Goal: Information Seeking & Learning: Learn about a topic

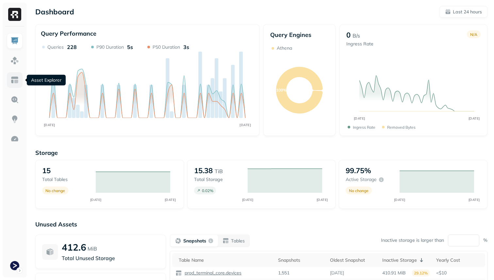
click at [16, 81] on img at bounding box center [14, 80] width 8 height 8
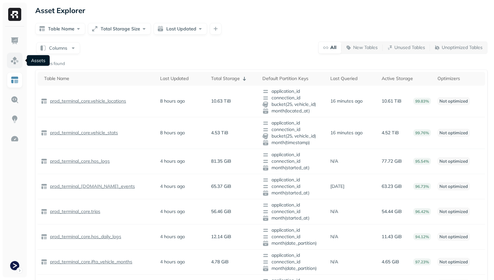
click at [16, 63] on img at bounding box center [14, 60] width 8 height 8
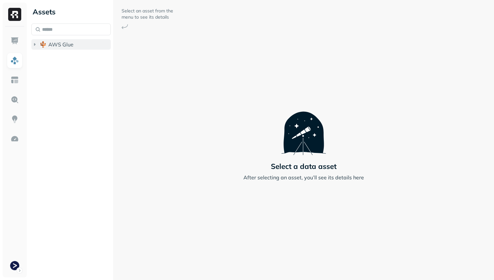
click at [56, 40] on button "AWS Glue" at bounding box center [70, 44] width 79 height 10
click at [71, 63] on li "prod_terminal_core" at bounding box center [74, 58] width 73 height 12
click at [71, 62] on button "prod_terminal_core" at bounding box center [74, 57] width 73 height 10
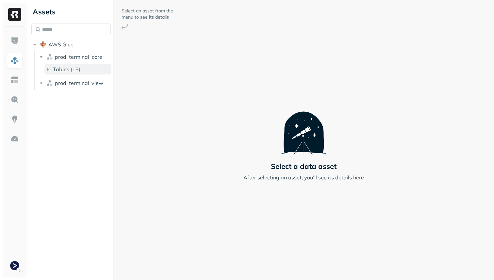
click at [71, 74] on button "Tables ( 13 )" at bounding box center [77, 69] width 67 height 10
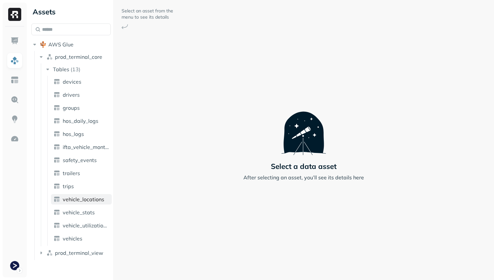
click at [88, 197] on span "vehicle_locations" at bounding box center [83, 199] width 41 height 7
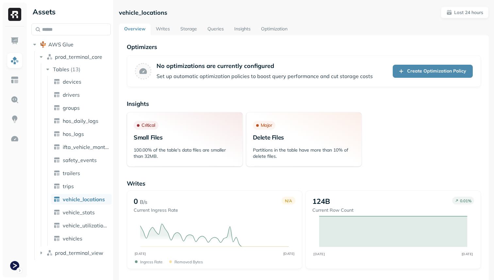
click at [194, 28] on link "Storage" at bounding box center [188, 30] width 27 height 12
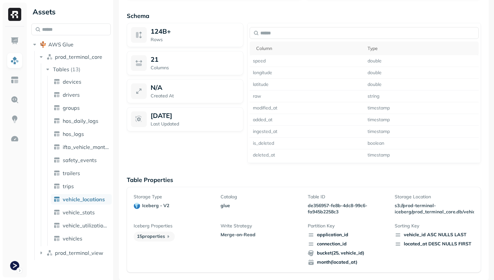
scroll to position [337, 0]
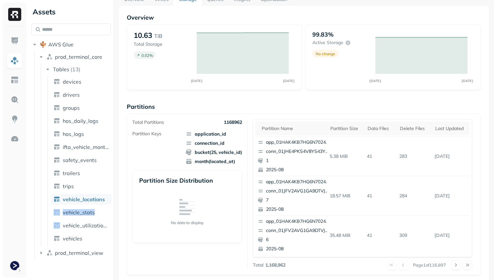
scroll to position [58, 0]
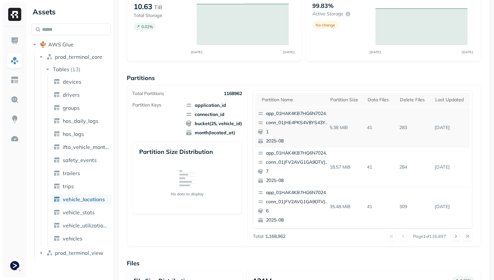
click at [388, 134] on td "41" at bounding box center [380, 128] width 32 height 40
click at [295, 119] on div "app_01HAK4KB7HG6N7024210G3S8D5 conn_01JHE4PKS4V8YS43YVXFJAXBH4 1 2025-08" at bounding box center [293, 127] width 77 height 39
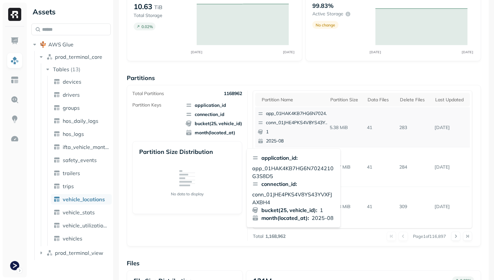
click at [362, 127] on p "5.38 MiB" at bounding box center [346, 127] width 38 height 11
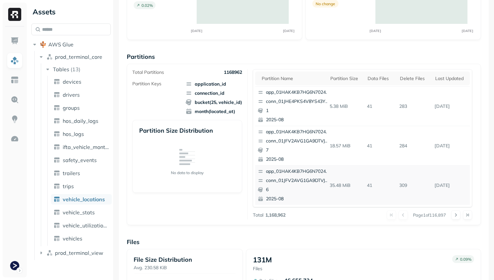
scroll to position [80, 0]
click at [455, 214] on button at bounding box center [455, 214] width 9 height 9
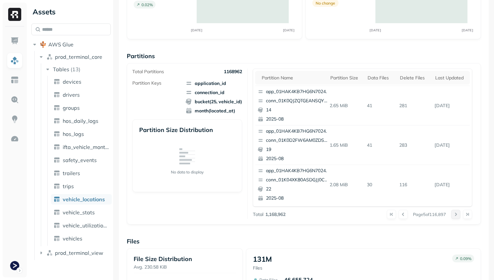
click at [455, 214] on button at bounding box center [455, 214] width 9 height 9
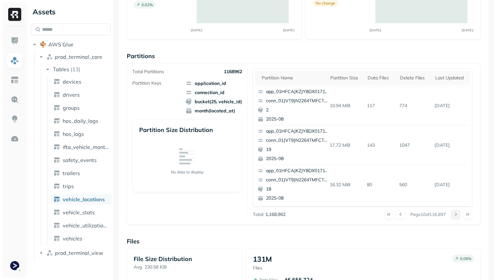
click at [455, 214] on button at bounding box center [455, 214] width 9 height 9
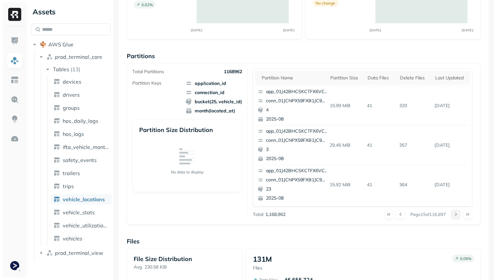
click at [455, 214] on button at bounding box center [455, 214] width 9 height 9
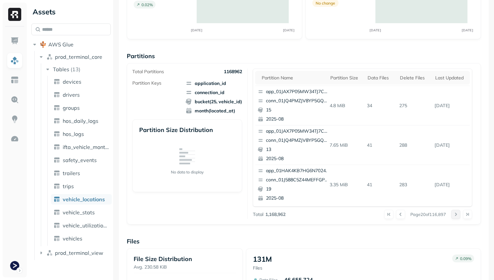
click at [455, 214] on button at bounding box center [455, 214] width 9 height 9
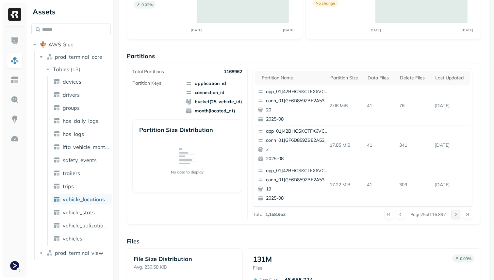
click at [455, 214] on button at bounding box center [455, 214] width 9 height 9
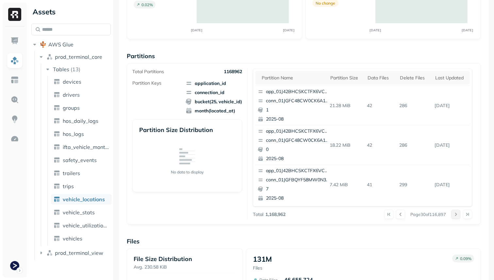
click at [455, 214] on button at bounding box center [455, 214] width 9 height 9
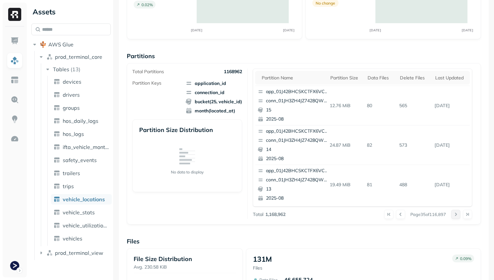
click at [455, 214] on button at bounding box center [455, 214] width 9 height 9
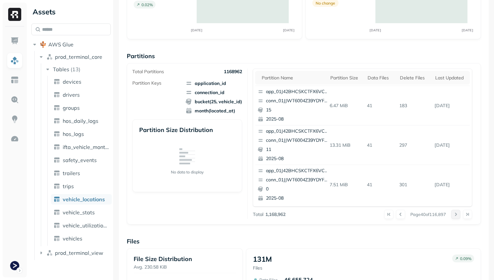
click at [455, 214] on button at bounding box center [455, 214] width 9 height 9
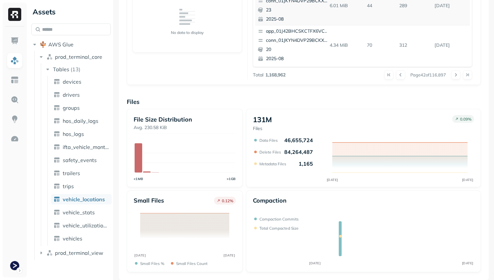
scroll to position [0, 0]
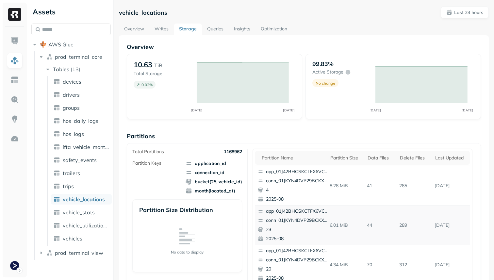
click at [275, 28] on link "Optimization" at bounding box center [273, 30] width 37 height 12
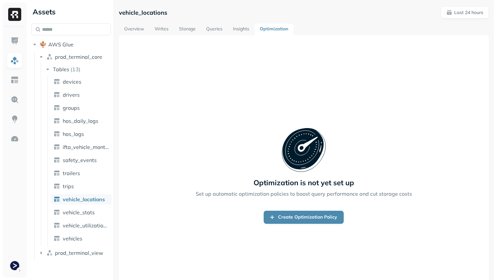
click at [142, 28] on link "Overview" at bounding box center [134, 30] width 30 height 12
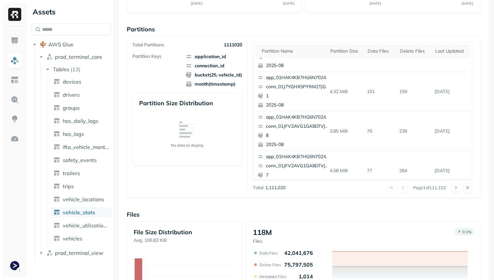
scroll to position [275, 0]
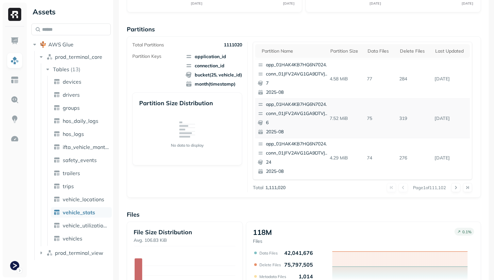
click at [338, 113] on p "7.52 MiB" at bounding box center [346, 118] width 38 height 11
click at [267, 123] on p "6" at bounding box center [297, 123] width 63 height 7
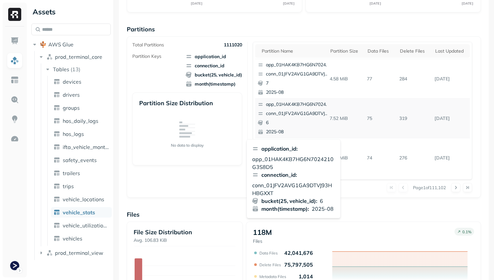
click at [302, 130] on p "2025-08" at bounding box center [297, 132] width 63 height 7
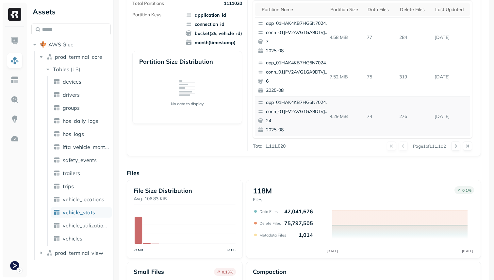
scroll to position [153, 0]
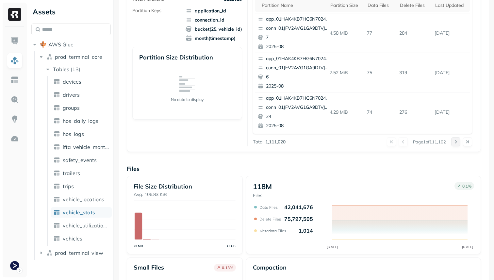
click at [455, 143] on button at bounding box center [455, 141] width 9 height 9
click at [455, 143] on div at bounding box center [461, 141] width 21 height 9
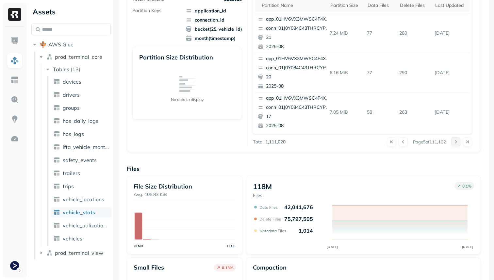
click at [455, 143] on button at bounding box center [455, 141] width 9 height 9
click at [455, 143] on div at bounding box center [461, 141] width 21 height 9
click at [455, 143] on button at bounding box center [455, 141] width 9 height 9
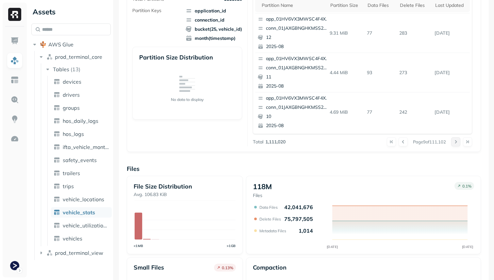
click at [455, 143] on div at bounding box center [461, 141] width 21 height 9
click at [455, 143] on button at bounding box center [455, 141] width 9 height 9
click at [455, 143] on div at bounding box center [461, 141] width 21 height 9
click at [455, 143] on button at bounding box center [455, 141] width 9 height 9
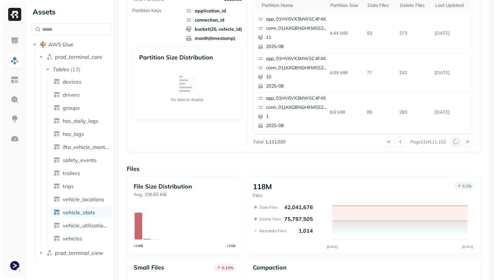
click at [455, 143] on div at bounding box center [461, 141] width 21 height 9
click at [455, 143] on button at bounding box center [455, 141] width 9 height 9
click at [455, 143] on div at bounding box center [461, 141] width 21 height 9
click at [455, 143] on button at bounding box center [455, 141] width 9 height 9
click at [455, 143] on div at bounding box center [461, 141] width 21 height 9
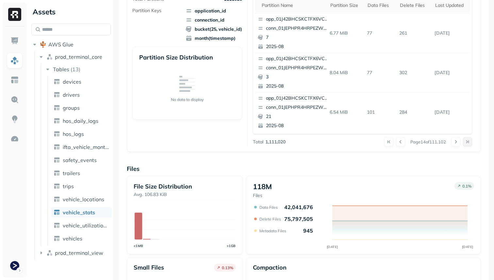
click at [465, 142] on button at bounding box center [467, 141] width 9 height 9
click at [465, 142] on div at bounding box center [461, 141] width 21 height 9
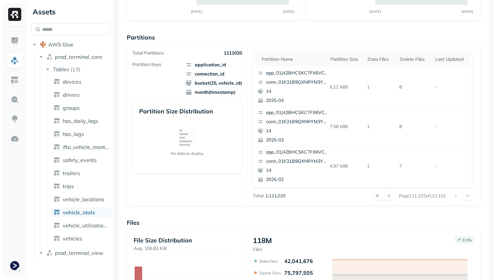
scroll to position [105, 0]
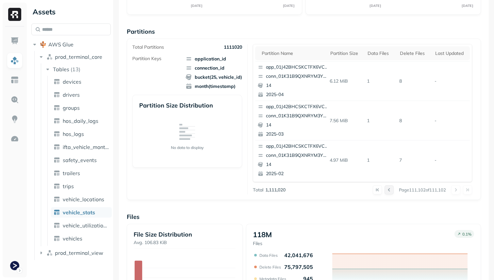
click at [387, 190] on button at bounding box center [389, 189] width 9 height 9
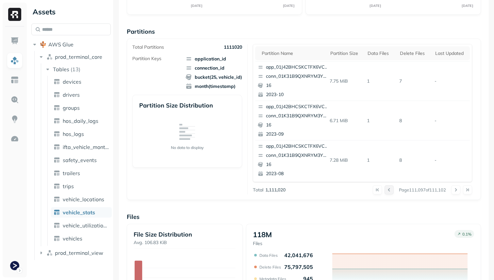
click at [387, 190] on button at bounding box center [389, 189] width 9 height 9
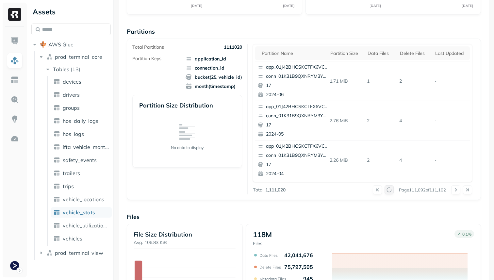
click at [387, 190] on button at bounding box center [389, 189] width 9 height 9
click at [387, 190] on div at bounding box center [383, 189] width 21 height 9
click at [387, 190] on button at bounding box center [389, 189] width 9 height 9
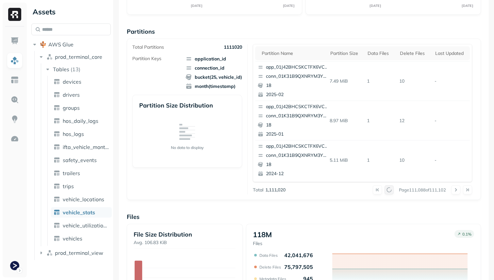
click at [387, 190] on div at bounding box center [383, 189] width 21 height 9
click at [387, 190] on button at bounding box center [389, 189] width 9 height 9
click at [387, 190] on div at bounding box center [383, 189] width 21 height 9
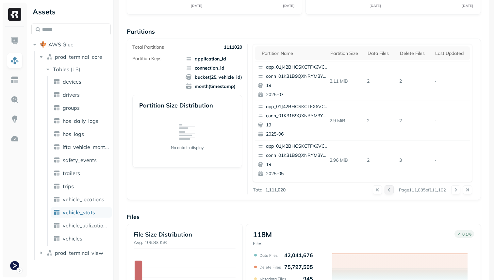
click at [387, 190] on button at bounding box center [389, 189] width 9 height 9
click at [387, 190] on div at bounding box center [383, 189] width 21 height 9
click at [387, 190] on button at bounding box center [389, 189] width 9 height 9
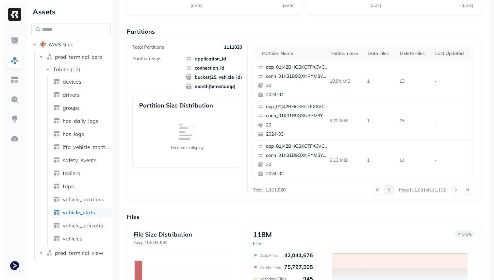
click at [387, 190] on button at bounding box center [389, 189] width 9 height 9
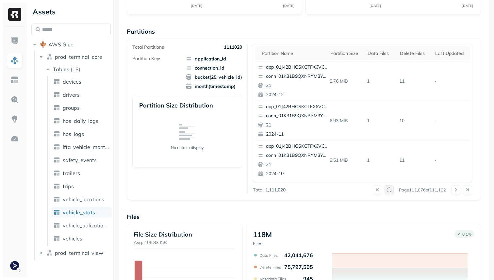
click at [387, 190] on button at bounding box center [389, 189] width 9 height 9
click at [377, 192] on button at bounding box center [377, 189] width 9 height 9
click at [458, 194] on button at bounding box center [455, 189] width 9 height 9
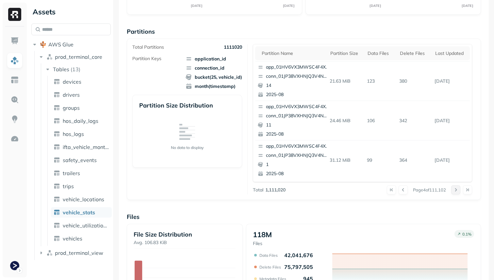
click at [458, 194] on button at bounding box center [455, 189] width 9 height 9
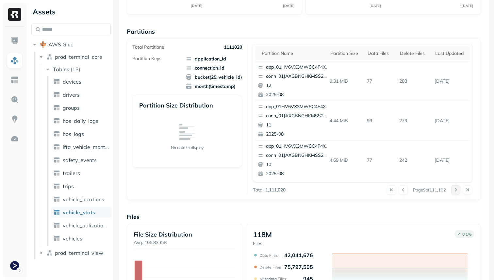
click at [458, 194] on button at bounding box center [455, 189] width 9 height 9
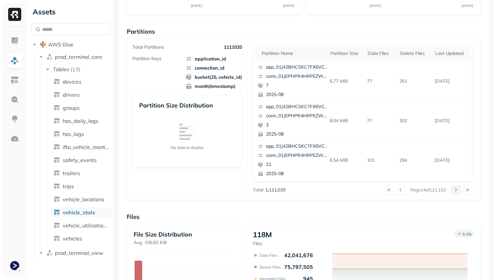
click at [458, 194] on button at bounding box center [455, 189] width 9 height 9
click at [458, 194] on div at bounding box center [461, 189] width 21 height 9
click at [458, 194] on button at bounding box center [455, 189] width 9 height 9
click at [458, 194] on div at bounding box center [461, 189] width 21 height 9
click at [458, 194] on button at bounding box center [455, 189] width 9 height 9
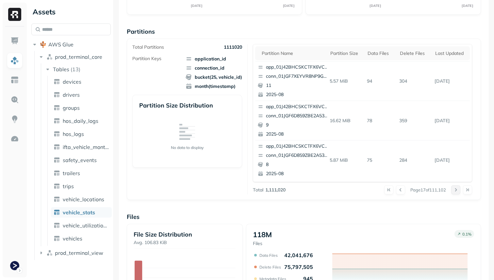
click at [458, 194] on div at bounding box center [461, 189] width 21 height 9
click at [458, 194] on button at bounding box center [455, 189] width 9 height 9
click at [458, 194] on div at bounding box center [461, 189] width 21 height 9
click at [458, 194] on button at bounding box center [455, 189] width 9 height 9
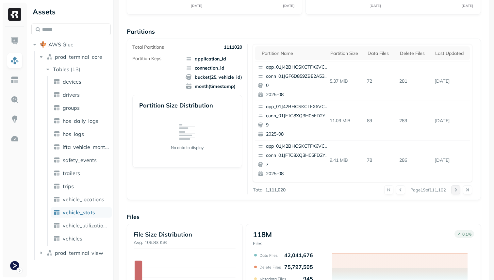
click at [458, 194] on div at bounding box center [461, 189] width 21 height 9
click at [458, 194] on button at bounding box center [455, 189] width 9 height 9
click at [458, 194] on div at bounding box center [461, 189] width 21 height 9
click at [458, 194] on button at bounding box center [455, 189] width 9 height 9
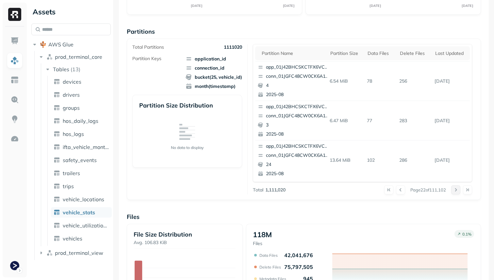
click at [458, 194] on div at bounding box center [461, 189] width 21 height 9
click at [458, 194] on button at bounding box center [455, 189] width 9 height 9
click at [458, 194] on div at bounding box center [461, 189] width 21 height 9
click at [458, 194] on button at bounding box center [455, 189] width 9 height 9
click at [458, 194] on div at bounding box center [461, 189] width 21 height 9
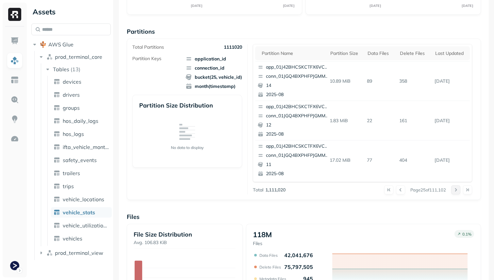
click at [458, 194] on button at bounding box center [455, 189] width 9 height 9
click at [458, 194] on div at bounding box center [461, 189] width 21 height 9
click at [458, 194] on button at bounding box center [455, 189] width 9 height 9
click at [458, 194] on div at bounding box center [461, 189] width 21 height 9
click at [458, 194] on button at bounding box center [455, 189] width 9 height 9
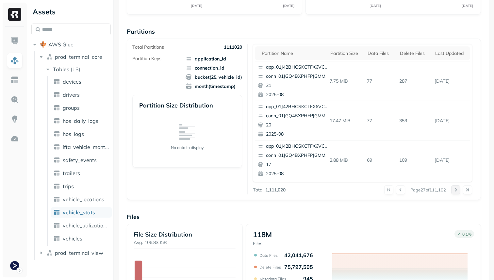
click at [458, 194] on button at bounding box center [455, 189] width 9 height 9
click at [458, 194] on div at bounding box center [461, 189] width 21 height 9
click at [458, 194] on button at bounding box center [455, 189] width 9 height 9
click at [458, 194] on div at bounding box center [461, 189] width 21 height 9
click at [458, 194] on button at bounding box center [455, 189] width 9 height 9
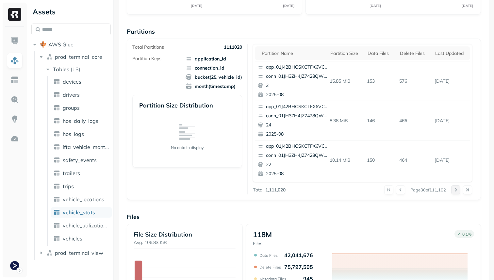
click at [458, 194] on div at bounding box center [461, 189] width 21 height 9
click at [458, 194] on button at bounding box center [455, 189] width 9 height 9
click at [458, 194] on div at bounding box center [461, 189] width 21 height 9
click at [458, 194] on button at bounding box center [455, 189] width 9 height 9
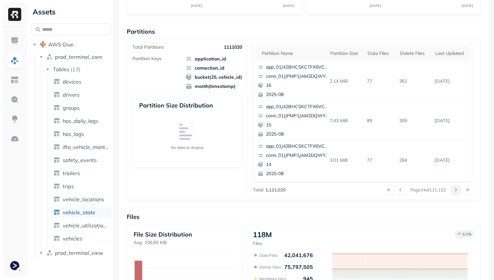
click at [458, 194] on div at bounding box center [461, 189] width 21 height 9
click at [458, 194] on button at bounding box center [455, 189] width 9 height 9
click at [458, 194] on div at bounding box center [461, 189] width 21 height 9
click at [458, 194] on button at bounding box center [455, 189] width 9 height 9
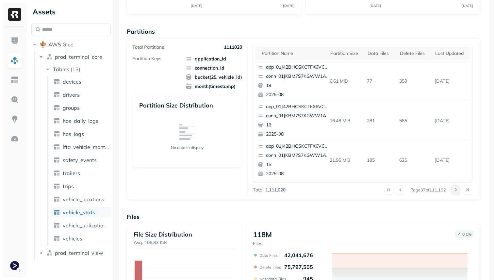
click at [458, 194] on button at bounding box center [455, 189] width 9 height 9
click at [458, 194] on div at bounding box center [461, 189] width 21 height 9
click at [458, 194] on button at bounding box center [455, 189] width 9 height 9
click at [458, 194] on div at bounding box center [461, 189] width 21 height 9
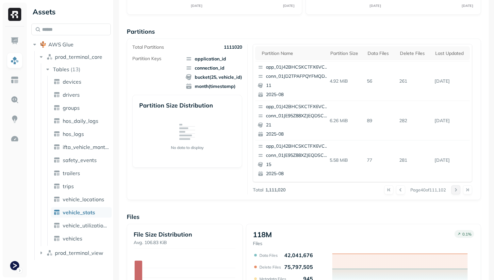
click at [458, 194] on button at bounding box center [455, 189] width 9 height 9
click at [458, 194] on div at bounding box center [461, 189] width 21 height 9
click at [458, 194] on button at bounding box center [455, 189] width 9 height 9
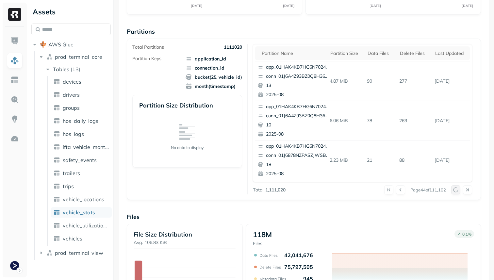
click at [458, 194] on button at bounding box center [455, 189] width 9 height 9
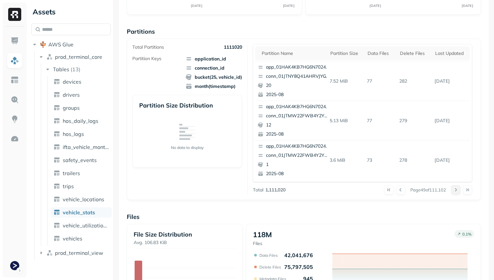
click at [458, 194] on button at bounding box center [455, 189] width 9 height 9
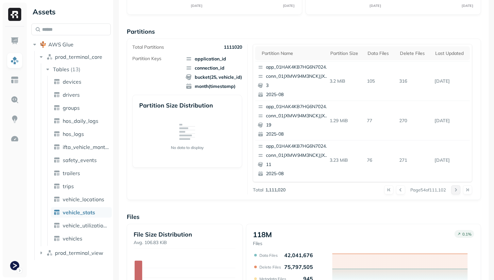
click at [458, 194] on button at bounding box center [455, 189] width 9 height 9
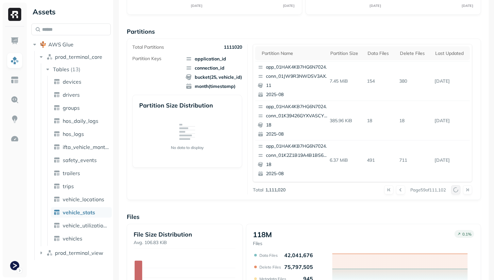
click at [458, 194] on button at bounding box center [455, 189] width 9 height 9
click at [458, 194] on div at bounding box center [461, 189] width 21 height 9
click at [458, 194] on button at bounding box center [455, 189] width 9 height 9
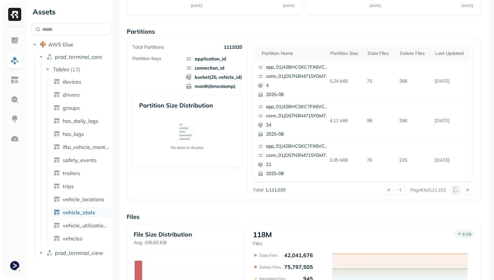
click at [458, 194] on button at bounding box center [455, 189] width 9 height 9
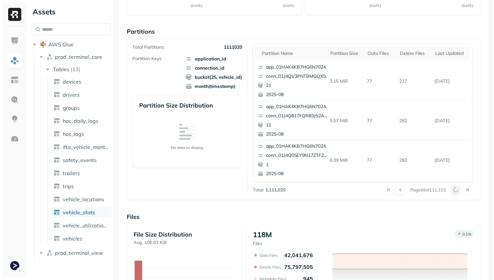
click at [458, 194] on button at bounding box center [455, 189] width 9 height 9
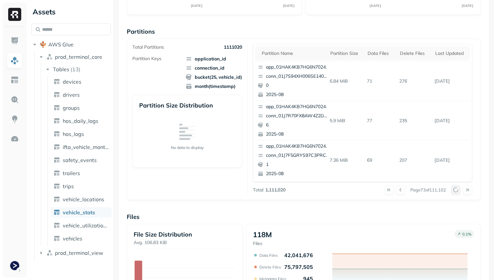
click at [458, 194] on button at bounding box center [455, 189] width 9 height 9
click at [458, 194] on div at bounding box center [461, 189] width 21 height 9
click at [458, 194] on button at bounding box center [455, 189] width 9 height 9
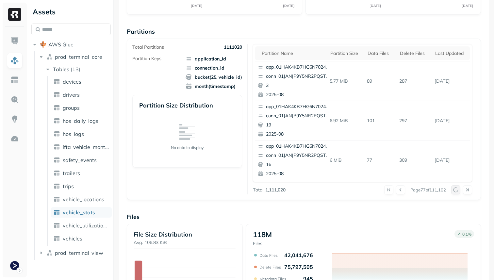
click at [458, 194] on button at bounding box center [455, 189] width 9 height 9
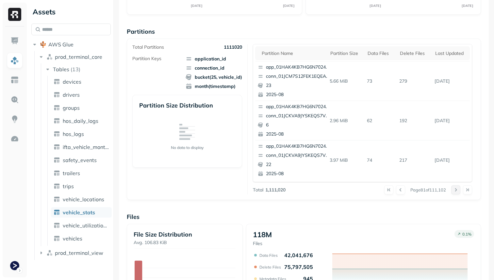
click at [458, 194] on button at bounding box center [455, 189] width 9 height 9
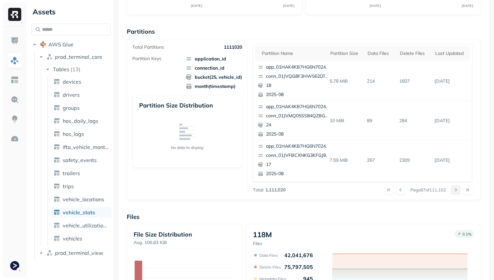
click at [458, 194] on button at bounding box center [455, 189] width 9 height 9
click at [458, 194] on div at bounding box center [461, 189] width 21 height 9
click at [458, 194] on button at bounding box center [455, 189] width 9 height 9
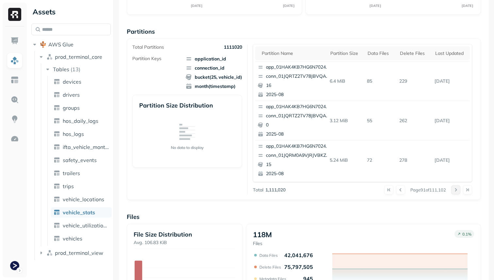
click at [458, 194] on button at bounding box center [455, 189] width 9 height 9
click at [458, 194] on div at bounding box center [461, 189] width 21 height 9
click at [458, 194] on button at bounding box center [455, 189] width 9 height 9
click at [458, 194] on div at bounding box center [461, 189] width 21 height 9
click at [458, 194] on button at bounding box center [455, 189] width 9 height 9
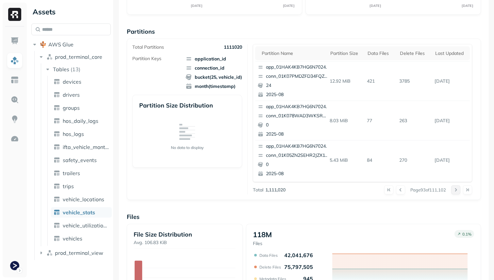
click at [458, 194] on div at bounding box center [461, 189] width 21 height 9
click at [458, 194] on button at bounding box center [455, 189] width 9 height 9
click at [458, 194] on div at bounding box center [461, 189] width 21 height 9
click at [458, 194] on button at bounding box center [455, 189] width 9 height 9
click at [458, 194] on div at bounding box center [461, 189] width 21 height 9
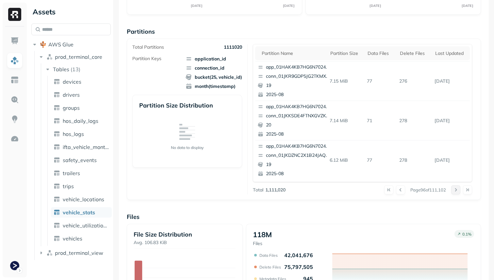
click at [458, 194] on button at bounding box center [455, 189] width 9 height 9
click at [458, 194] on div at bounding box center [461, 189] width 21 height 9
click at [458, 194] on button at bounding box center [455, 189] width 9 height 9
click at [458, 194] on div at bounding box center [461, 189] width 21 height 9
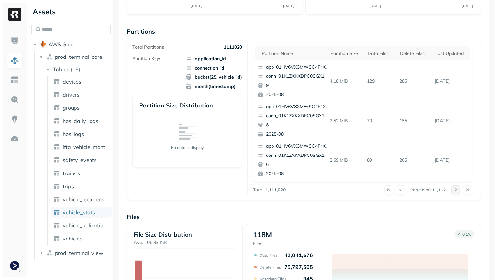
click at [458, 194] on button at bounding box center [455, 189] width 9 height 9
click at [458, 194] on div at bounding box center [461, 189] width 21 height 9
click at [458, 194] on button at bounding box center [455, 189] width 9 height 9
click at [458, 194] on div at bounding box center [461, 189] width 21 height 9
click at [458, 194] on button at bounding box center [455, 189] width 9 height 9
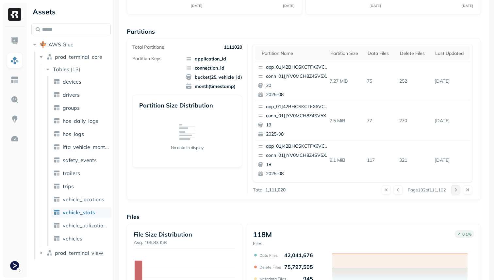
click at [458, 194] on button at bounding box center [455, 189] width 9 height 9
click at [458, 194] on div at bounding box center [461, 189] width 21 height 9
click at [458, 194] on button at bounding box center [455, 189] width 9 height 9
click at [458, 194] on div at bounding box center [461, 189] width 21 height 9
click at [458, 194] on button at bounding box center [455, 189] width 9 height 9
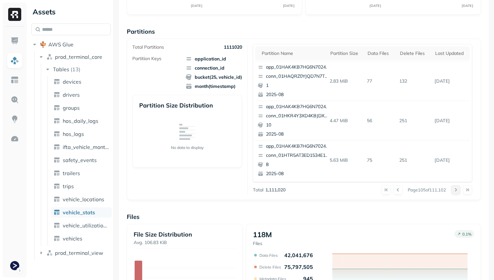
click at [458, 194] on div at bounding box center [461, 189] width 21 height 9
click at [458, 194] on button at bounding box center [455, 189] width 9 height 9
click at [458, 194] on div at bounding box center [461, 189] width 21 height 9
click at [458, 194] on button at bounding box center [455, 189] width 9 height 9
click at [458, 194] on div at bounding box center [461, 189] width 21 height 9
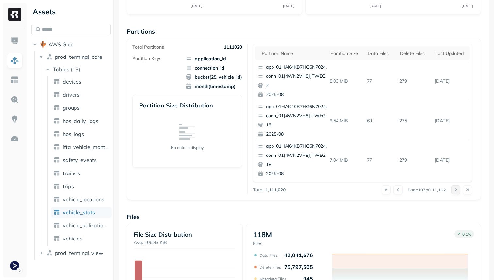
click at [458, 194] on button at bounding box center [455, 189] width 9 height 9
click at [458, 194] on div at bounding box center [461, 189] width 21 height 9
click at [458, 194] on button at bounding box center [455, 189] width 9 height 9
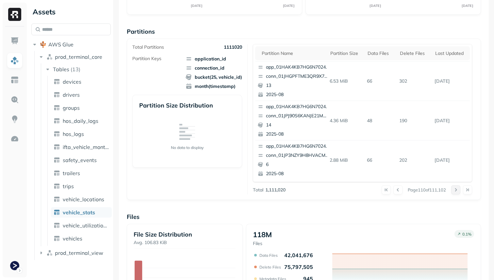
click at [458, 194] on div at bounding box center [461, 189] width 21 height 9
click at [458, 194] on button at bounding box center [455, 189] width 9 height 9
click at [458, 194] on div at bounding box center [461, 189] width 21 height 9
click at [458, 194] on button at bounding box center [455, 189] width 9 height 9
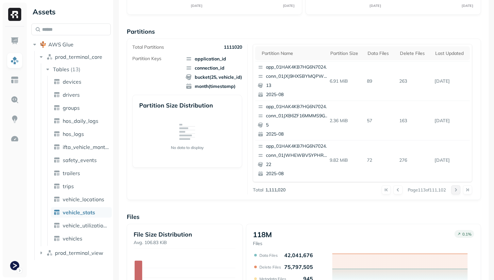
click at [458, 194] on button at bounding box center [455, 189] width 9 height 9
click at [458, 194] on div at bounding box center [461, 189] width 21 height 9
click at [458, 194] on button at bounding box center [455, 189] width 9 height 9
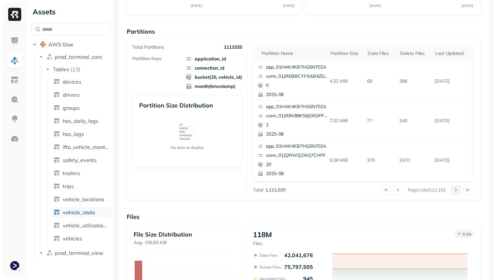
click at [458, 194] on button at bounding box center [455, 189] width 9 height 9
click at [458, 194] on div at bounding box center [461, 189] width 21 height 9
click at [458, 194] on button at bounding box center [455, 189] width 9 height 9
click at [458, 194] on div at bounding box center [461, 189] width 21 height 9
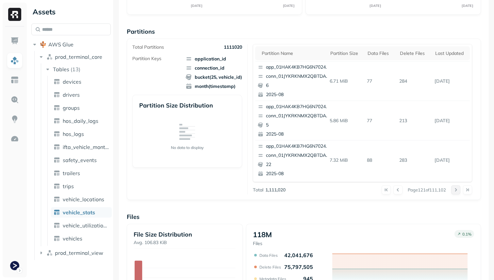
click at [458, 194] on button at bounding box center [455, 189] width 9 height 9
click at [458, 194] on div at bounding box center [461, 189] width 21 height 9
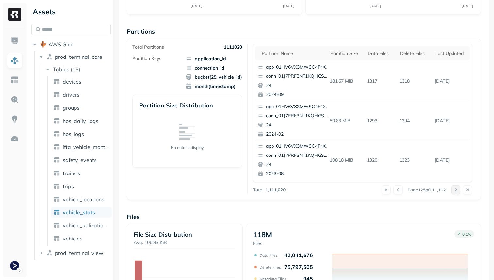
click at [458, 194] on button at bounding box center [455, 189] width 9 height 9
click at [396, 188] on button at bounding box center [397, 189] width 9 height 9
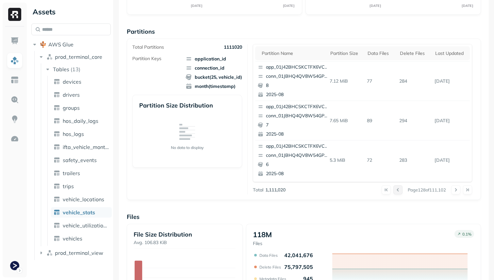
click at [396, 188] on button at bounding box center [397, 189] width 9 height 9
click at [458, 190] on button at bounding box center [455, 189] width 9 height 9
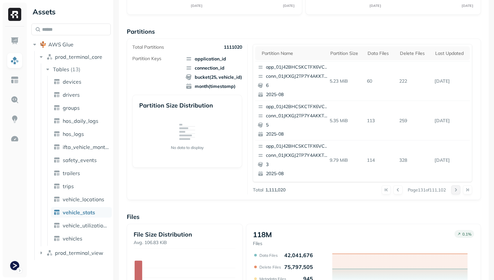
click at [458, 190] on button at bounding box center [455, 189] width 9 height 9
click at [458, 190] on div at bounding box center [461, 189] width 21 height 9
click at [458, 190] on button at bounding box center [455, 189] width 9 height 9
click at [458, 190] on div at bounding box center [461, 189] width 21 height 9
click at [458, 190] on button at bounding box center [455, 189] width 9 height 9
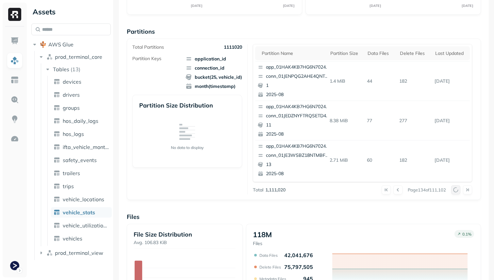
click at [458, 190] on div at bounding box center [461, 189] width 21 height 9
click at [458, 190] on button at bounding box center [455, 189] width 9 height 9
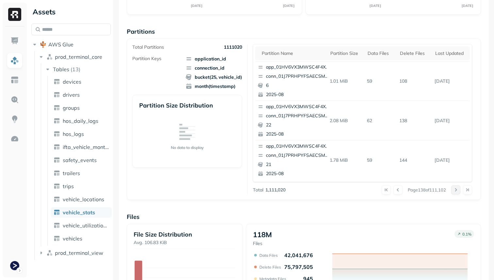
click at [458, 190] on button at bounding box center [455, 189] width 9 height 9
